Goal: Navigation & Orientation: Find specific page/section

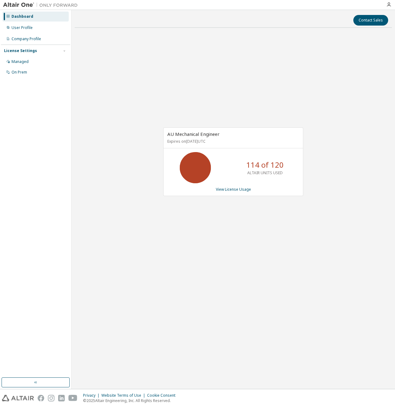
click at [73, 144] on div "Contact Sales AU Mechanical Engineer Expires on January 1, 2026 UTC 114 of 120 …" at bounding box center [234, 199] width 324 height 379
